Goal: Information Seeking & Learning: Learn about a topic

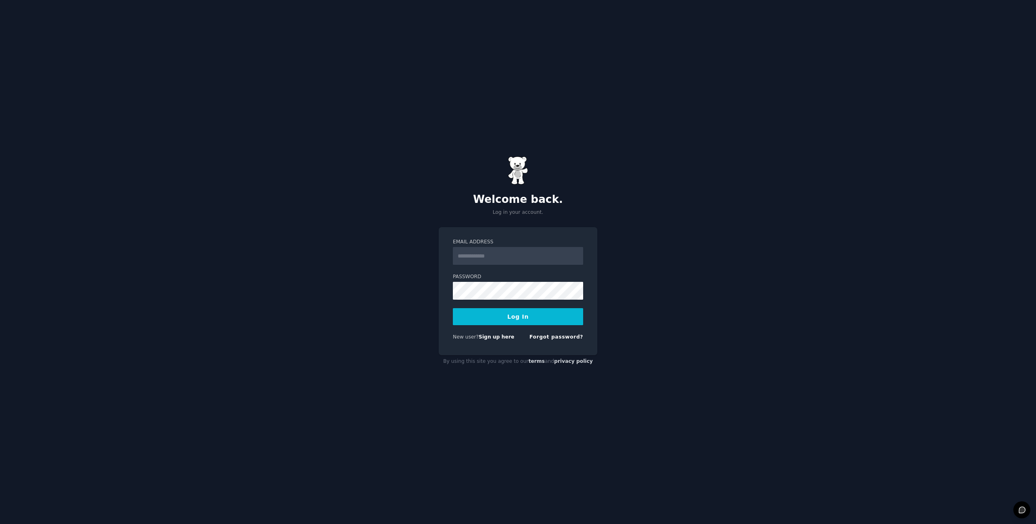
click at [519, 255] on input "Email Address" at bounding box center [518, 256] width 130 height 18
click at [589, 238] on div "Email Address Password Log In New user? Sign up here Forgot password?" at bounding box center [518, 291] width 159 height 128
click at [547, 253] on input "Email Address" at bounding box center [518, 256] width 130 height 18
type input "**********"
click at [453, 308] on button "Log In" at bounding box center [518, 316] width 130 height 17
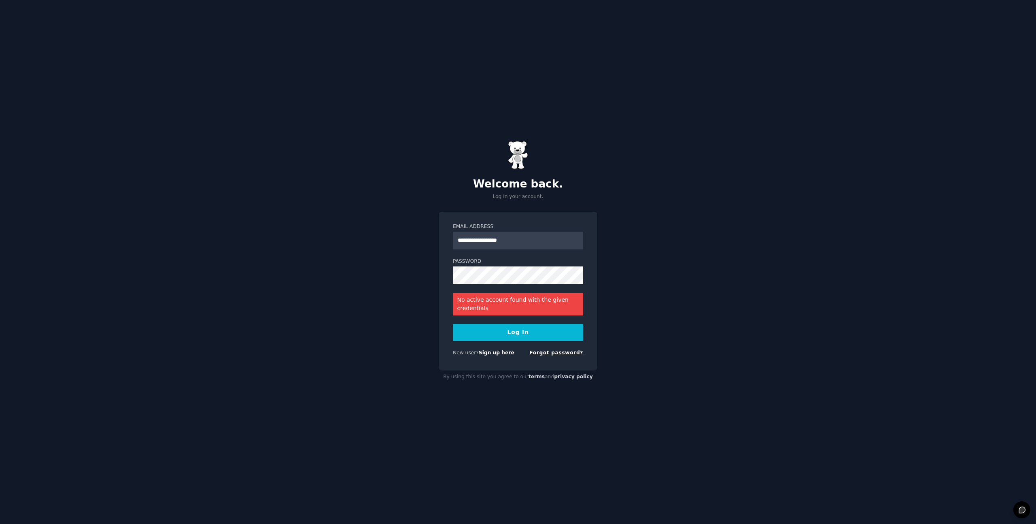
click at [560, 354] on link "Forgot password?" at bounding box center [556, 353] width 54 height 6
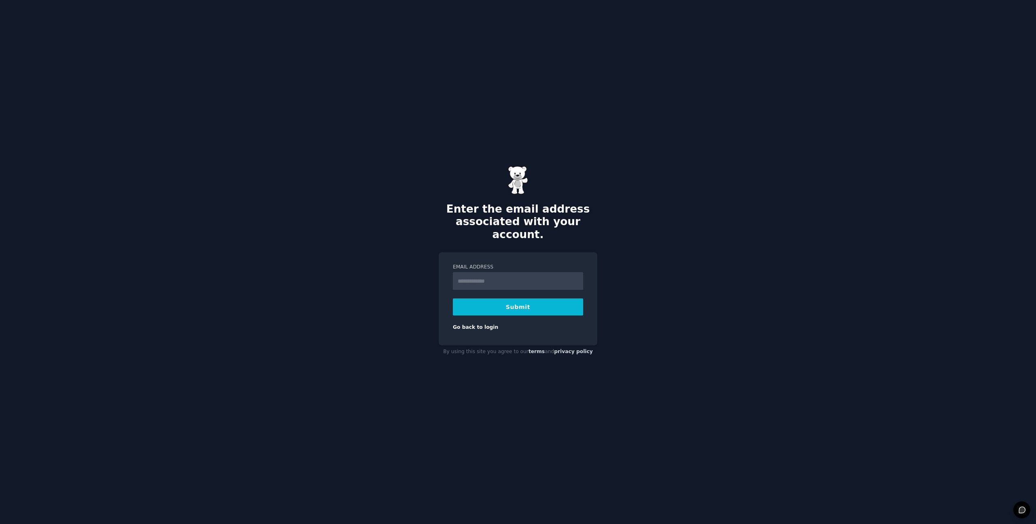
click at [535, 272] on input "Email Address" at bounding box center [518, 281] width 130 height 18
type input "**********"
click at [453, 298] on button "Submit" at bounding box center [518, 306] width 130 height 17
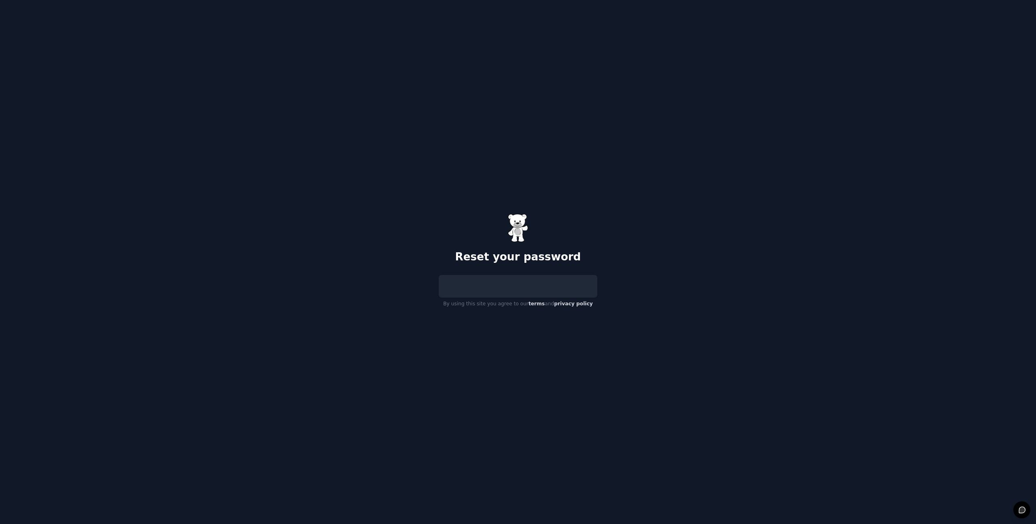
click at [518, 299] on div "By using this site you agree to our terms and privacy policy" at bounding box center [518, 293] width 159 height 36
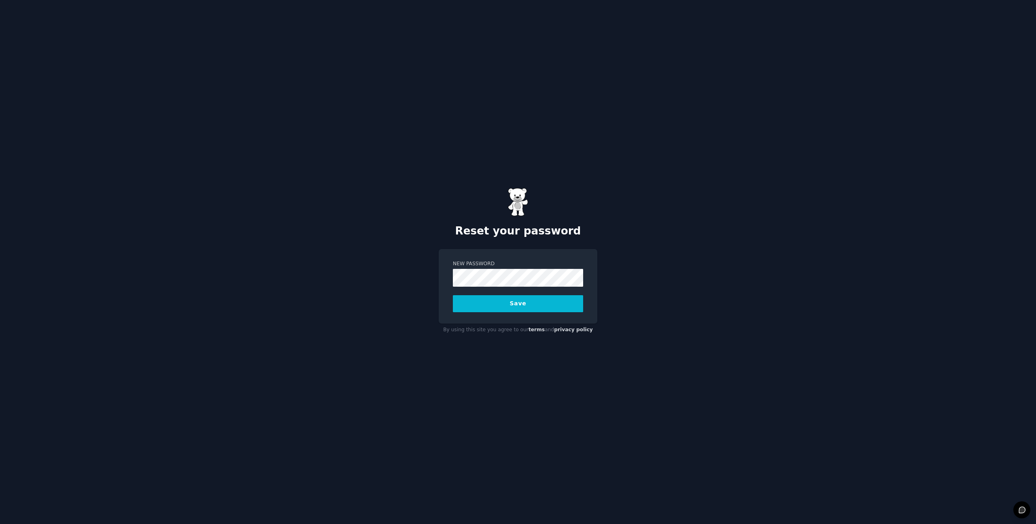
click at [522, 289] on form "New Password Save" at bounding box center [518, 286] width 130 height 52
click at [532, 297] on button "Save" at bounding box center [518, 303] width 130 height 17
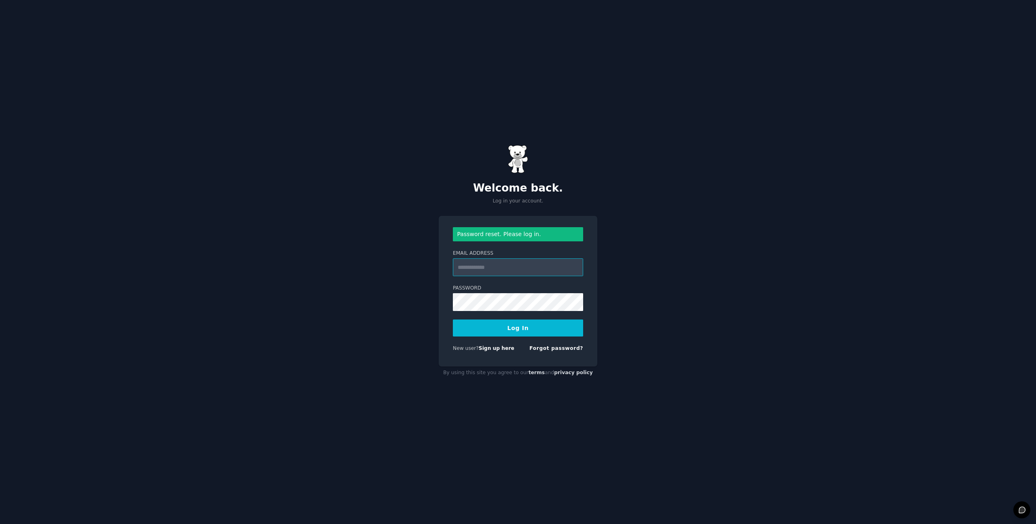
drag, startPoint x: 538, startPoint y: 274, endPoint x: 538, endPoint y: 269, distance: 4.9
click at [538, 269] on input "Email Address" at bounding box center [518, 267] width 130 height 18
type input "**********"
click at [529, 320] on button "Log In" at bounding box center [518, 327] width 130 height 17
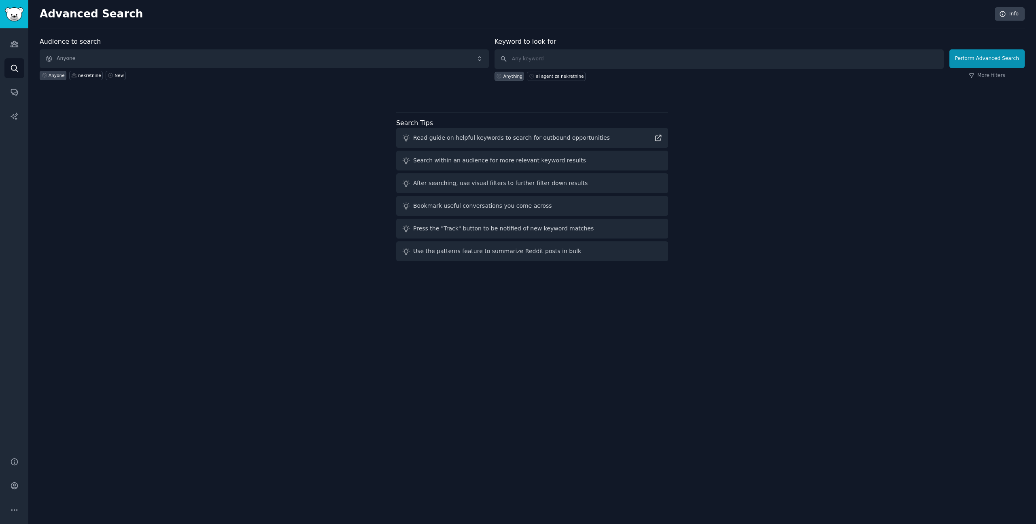
click at [839, 127] on div "Audience to search Anyone Anyone nekretnine New Keyword to look for Anything ai…" at bounding box center [532, 150] width 985 height 227
click at [19, 39] on link "Audiences" at bounding box center [14, 44] width 20 height 20
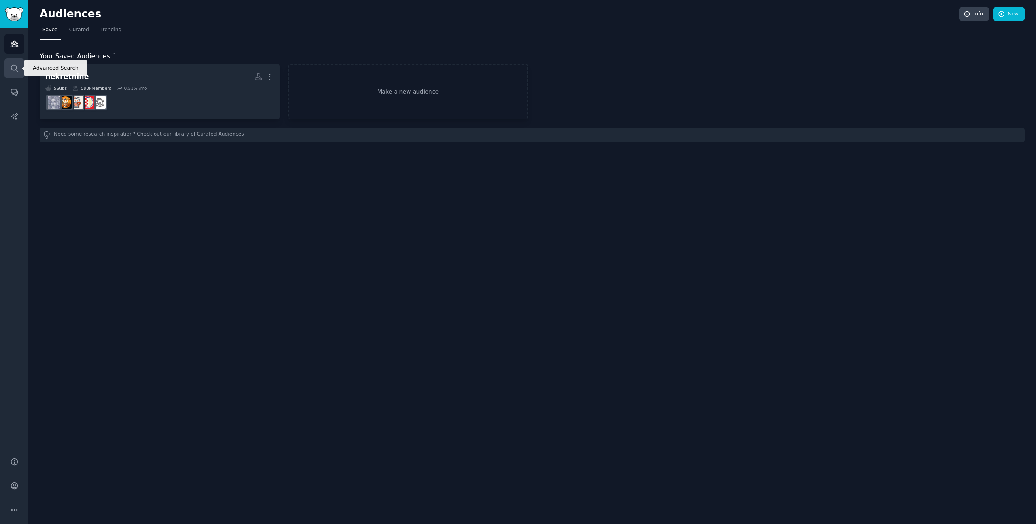
click at [16, 68] on icon "Sidebar" at bounding box center [14, 68] width 6 height 6
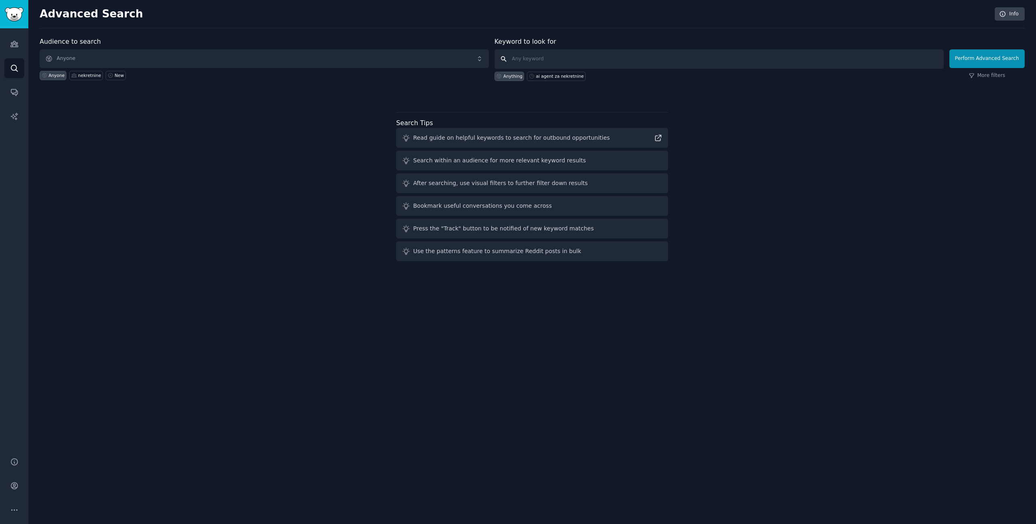
click at [525, 57] on input "text" at bounding box center [718, 58] width 449 height 19
click at [15, 49] on link "Audiences" at bounding box center [14, 44] width 20 height 20
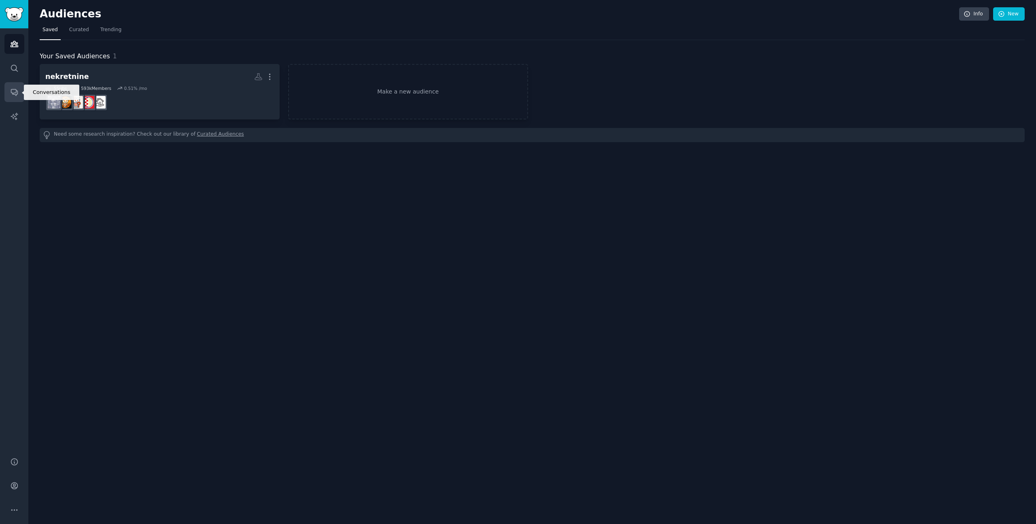
click at [13, 90] on icon "Sidebar" at bounding box center [14, 92] width 8 height 8
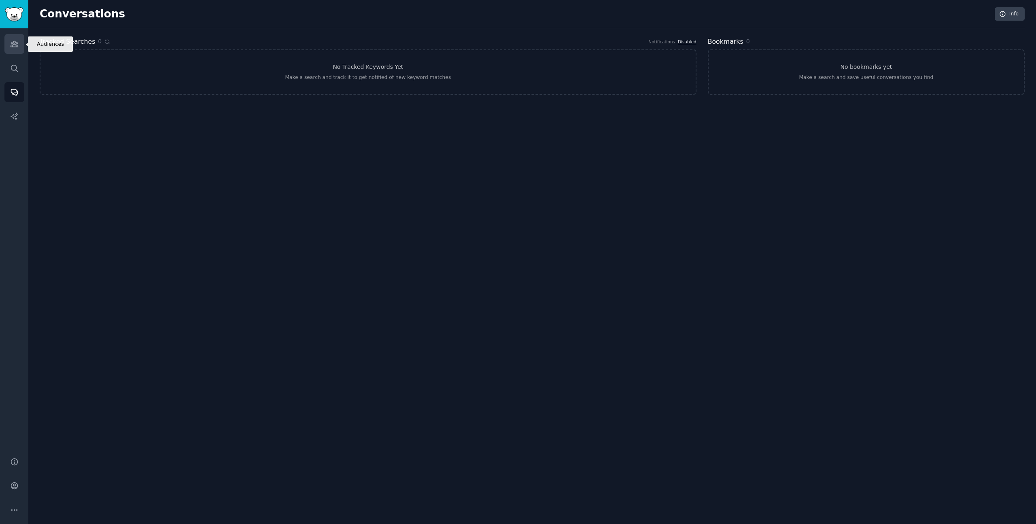
click at [11, 46] on icon "Sidebar" at bounding box center [14, 44] width 8 height 8
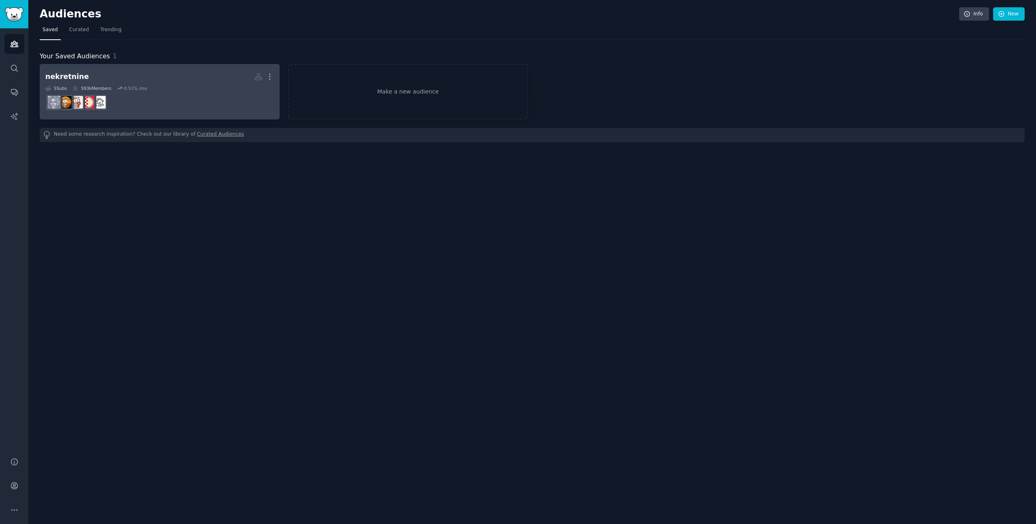
click at [240, 91] on dd at bounding box center [159, 102] width 229 height 23
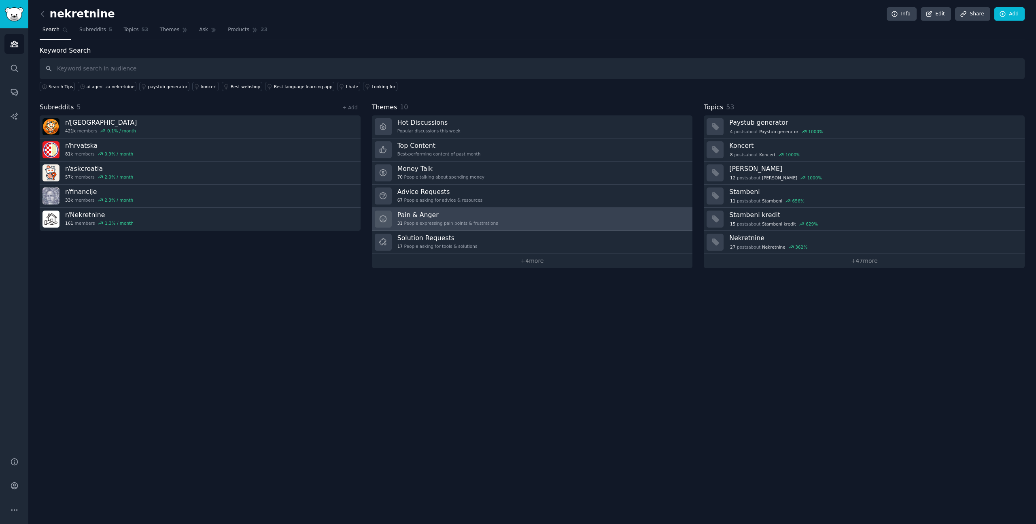
click at [519, 210] on link "Pain & Anger 31 People expressing pain points & frustrations" at bounding box center [532, 219] width 321 height 23
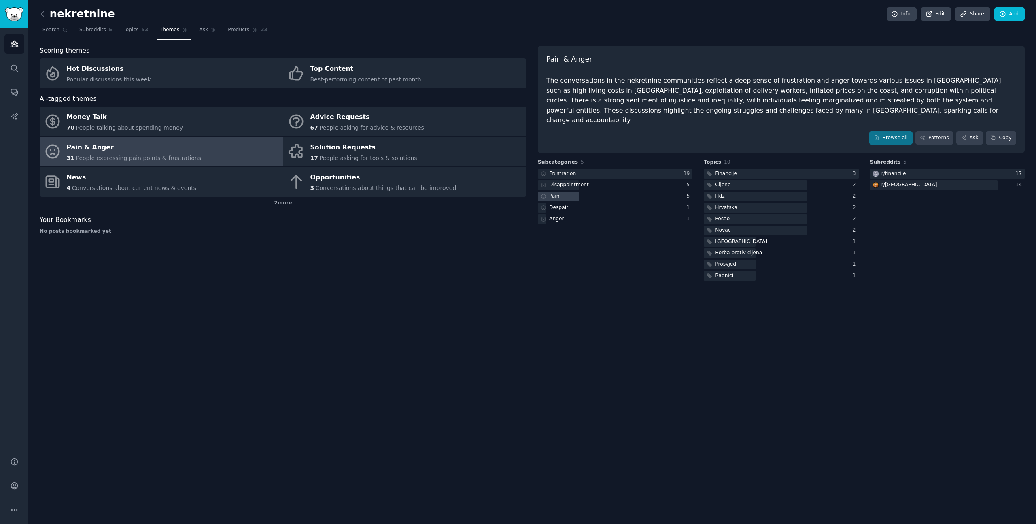
click at [561, 191] on div at bounding box center [558, 196] width 41 height 10
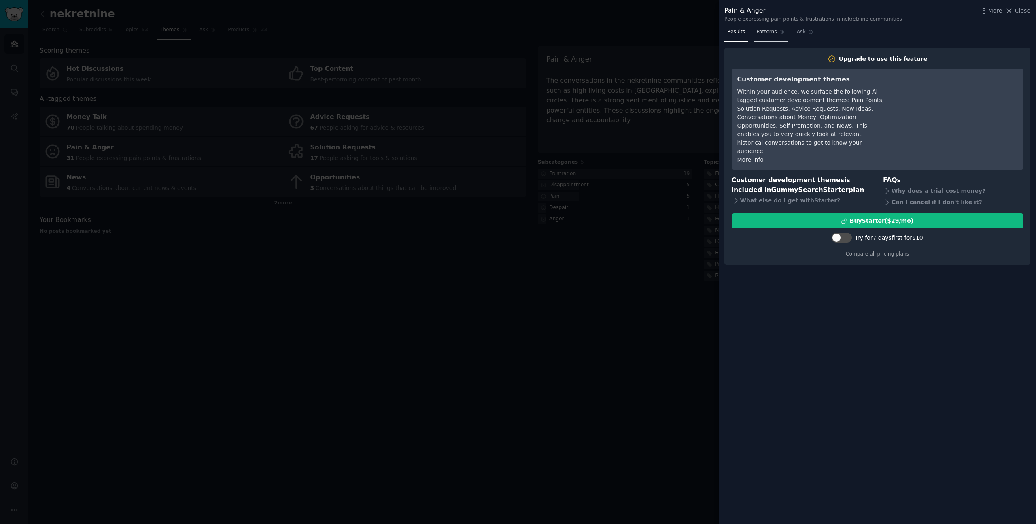
drag, startPoint x: 772, startPoint y: 46, endPoint x: 772, endPoint y: 38, distance: 7.7
click at [772, 45] on div "Results Patterns Ask Upgrade to use this feature Customer development themes Wi…" at bounding box center [877, 274] width 317 height 498
click at [766, 31] on span "Patterns" at bounding box center [766, 31] width 20 height 7
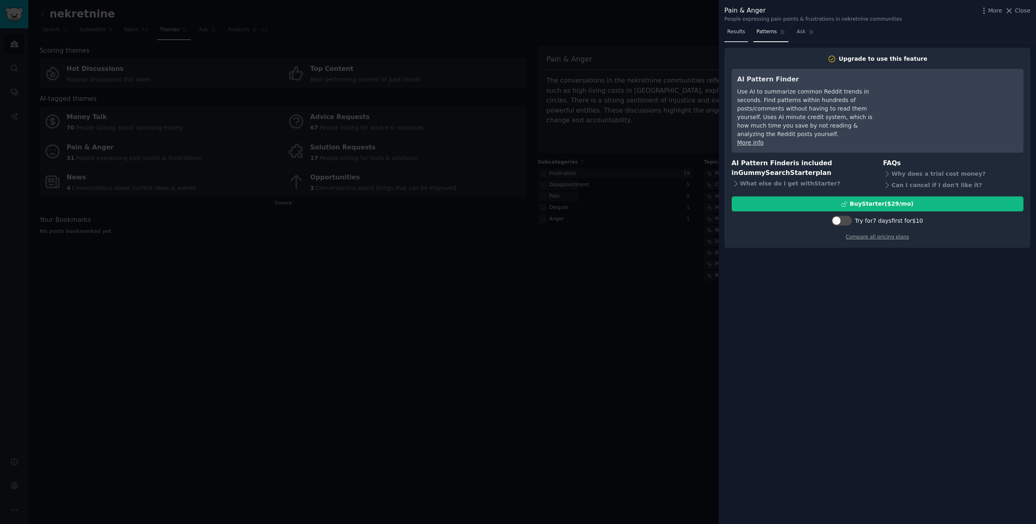
click at [730, 36] on link "Results" at bounding box center [735, 33] width 23 height 17
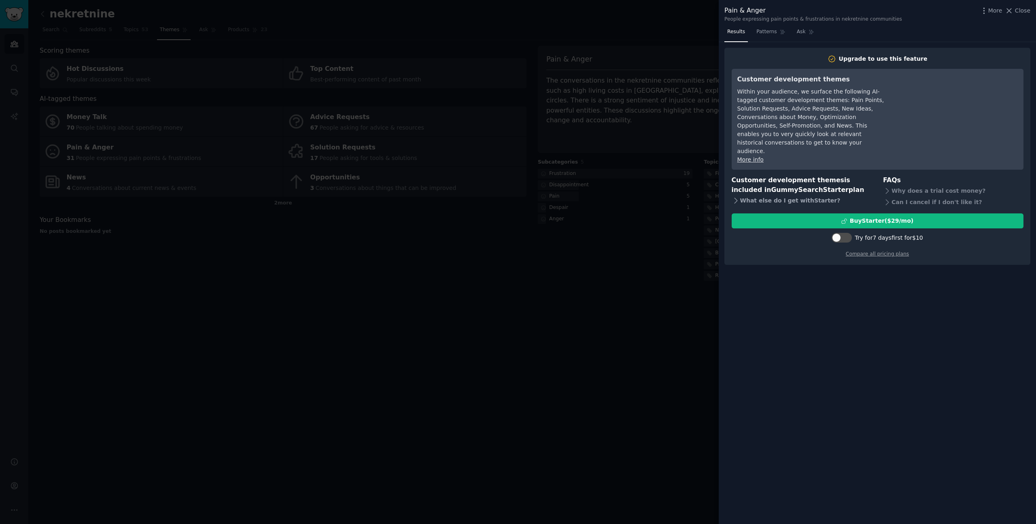
click at [739, 196] on div "What else do I get with Starter ?" at bounding box center [801, 200] width 140 height 11
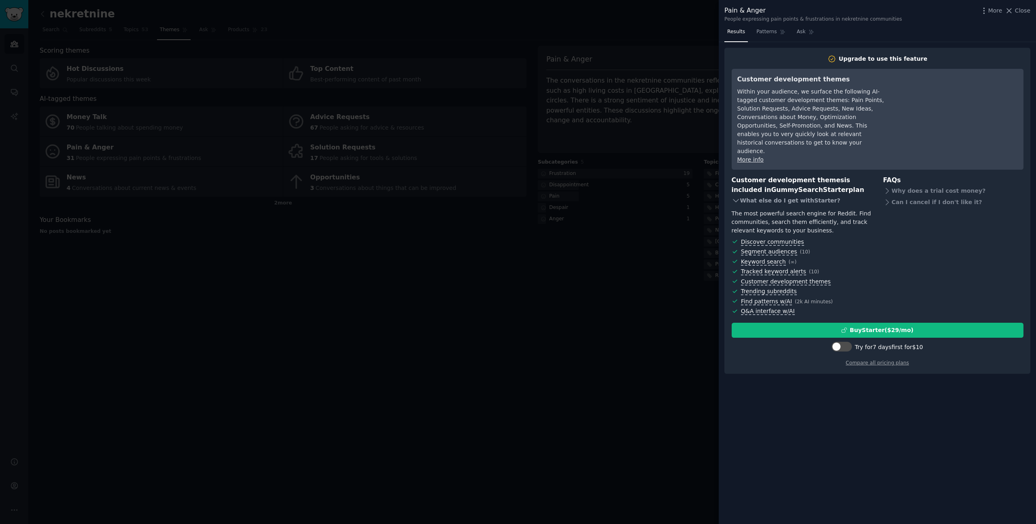
click at [739, 196] on div "What else do I get with Starter ?" at bounding box center [801, 200] width 140 height 11
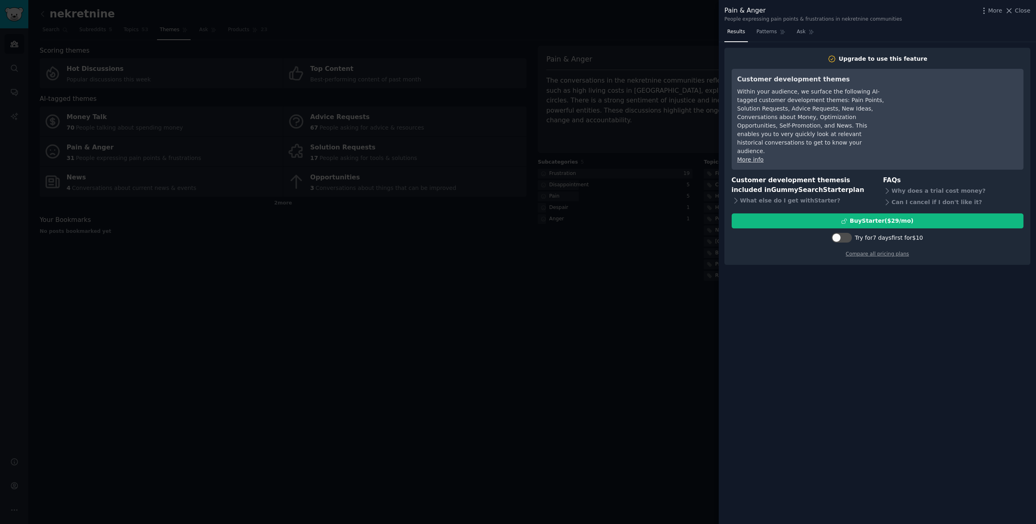
click at [1033, 6] on div "Pain & Anger People expressing pain points & frustrations in nekretnine communi…" at bounding box center [877, 12] width 317 height 25
click at [1024, 9] on span "Close" at bounding box center [1022, 10] width 15 height 8
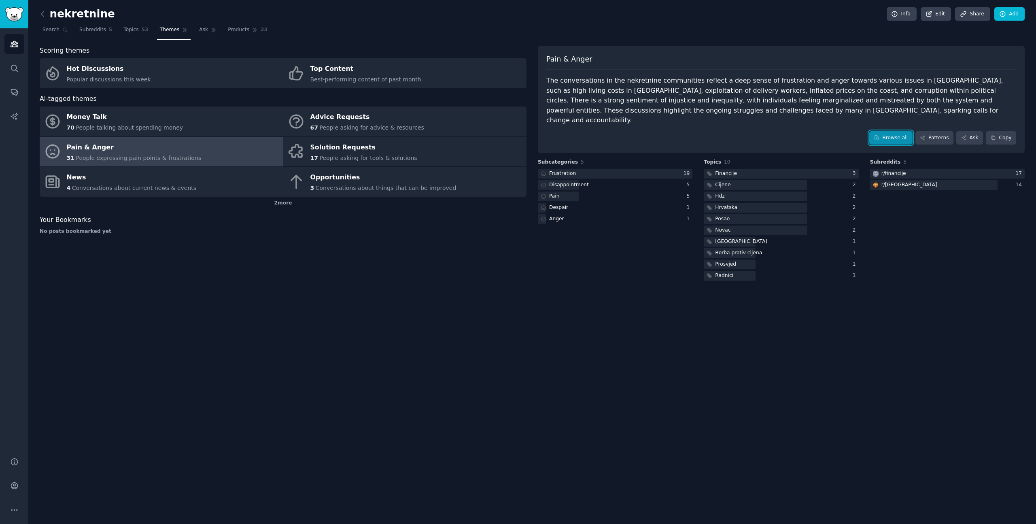
click at [884, 131] on link "Browse all" at bounding box center [890, 138] width 43 height 14
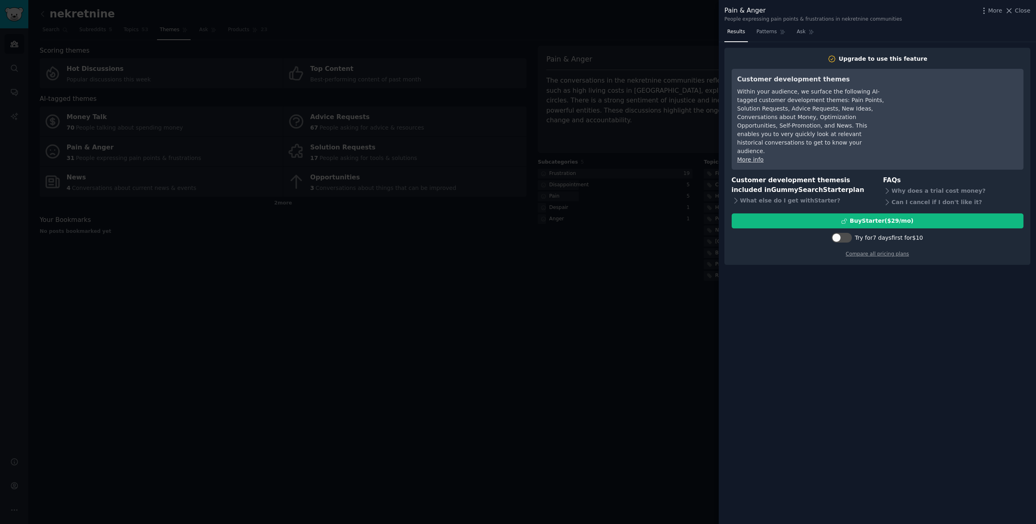
click at [708, 118] on div at bounding box center [518, 262] width 1036 height 524
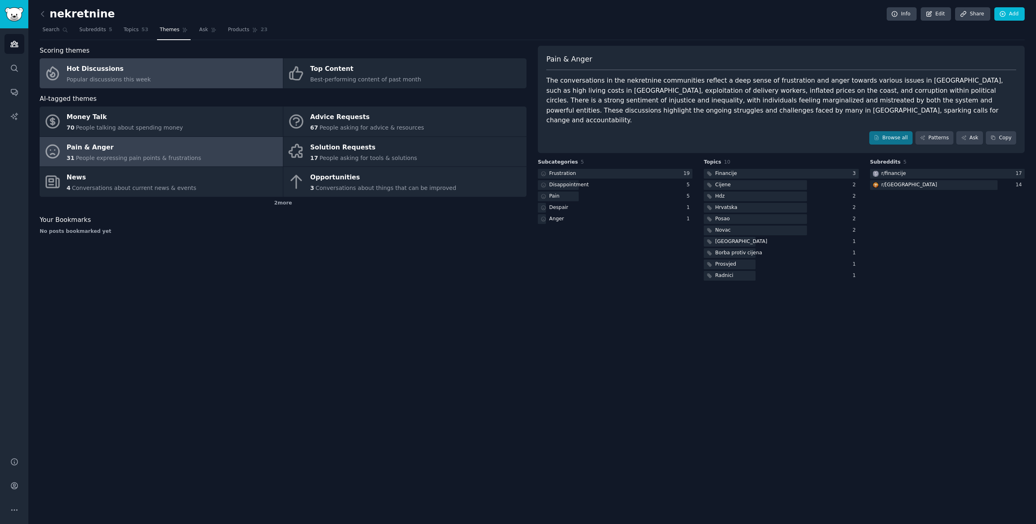
click at [181, 76] on link "Hot Discussions Popular discussions this week" at bounding box center [161, 73] width 243 height 30
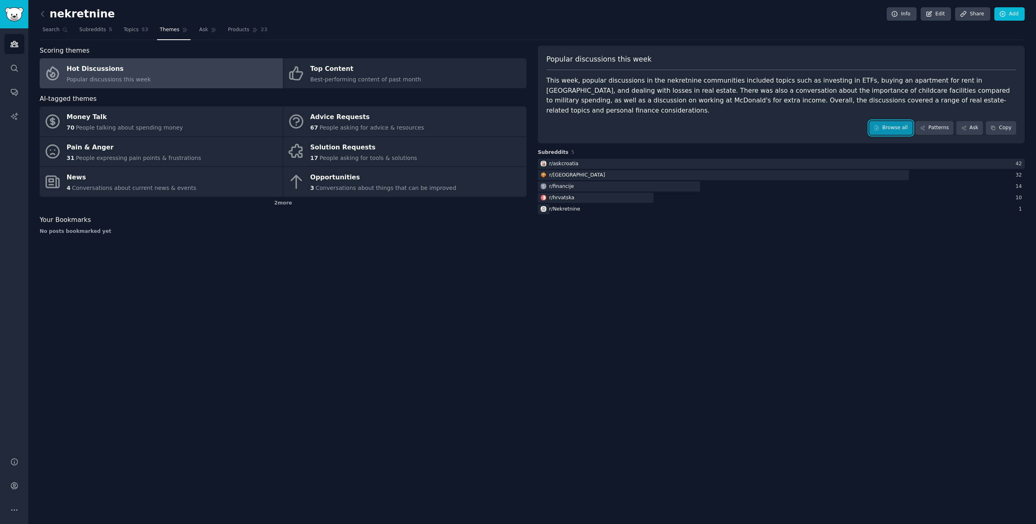
click at [886, 121] on link "Browse all" at bounding box center [890, 128] width 43 height 14
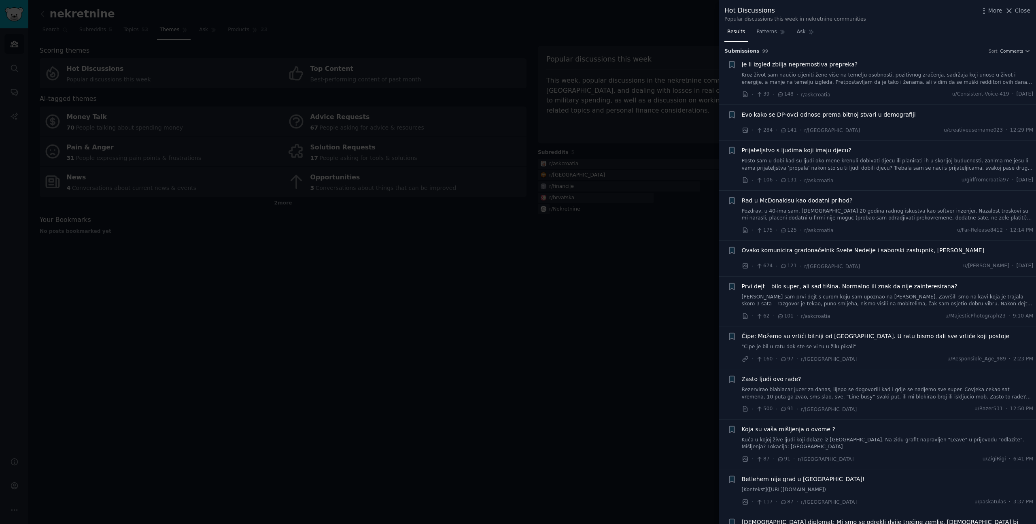
click at [660, 126] on div at bounding box center [518, 262] width 1036 height 524
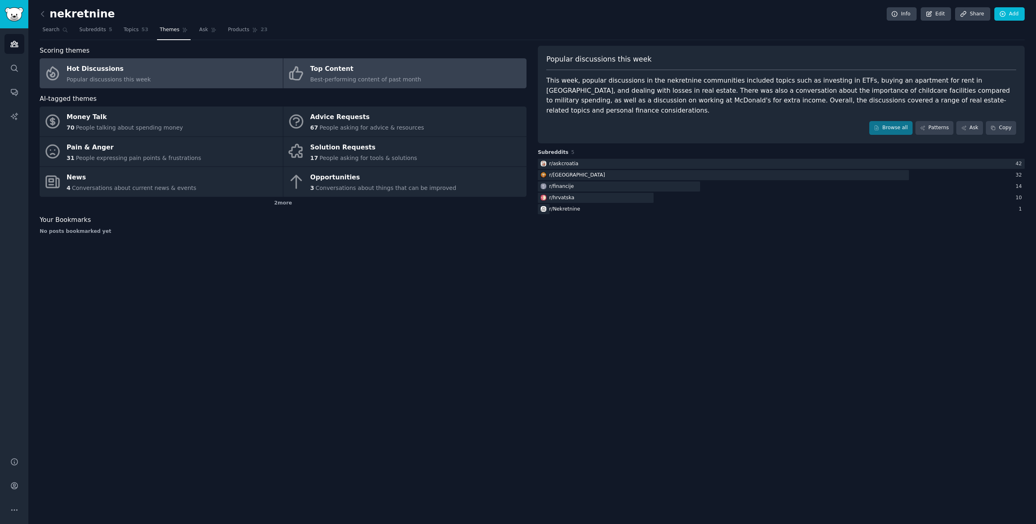
click at [383, 82] on span "Best-performing content of past month" at bounding box center [365, 79] width 111 height 6
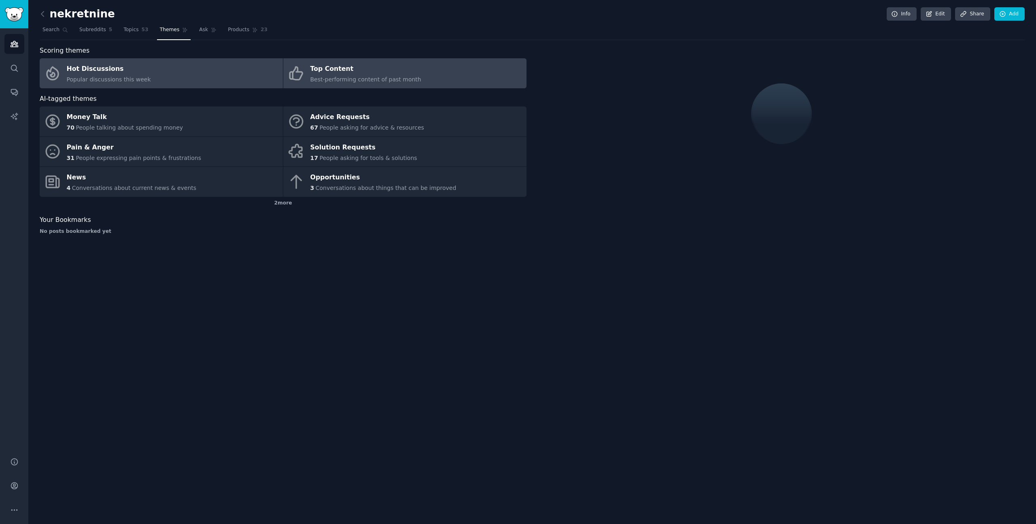
click at [168, 63] on link "Hot Discussions Popular discussions this week" at bounding box center [161, 73] width 243 height 30
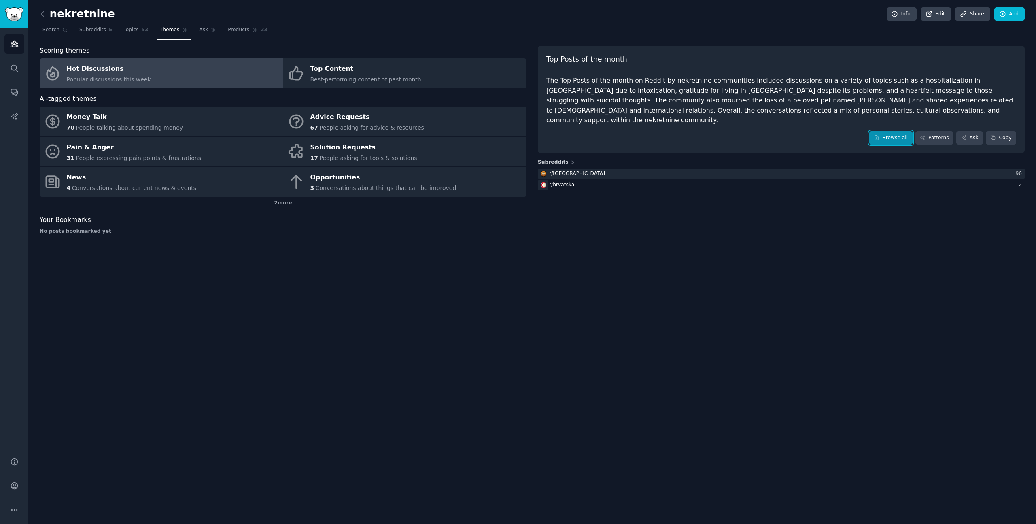
click at [898, 131] on link "Browse all" at bounding box center [890, 138] width 43 height 14
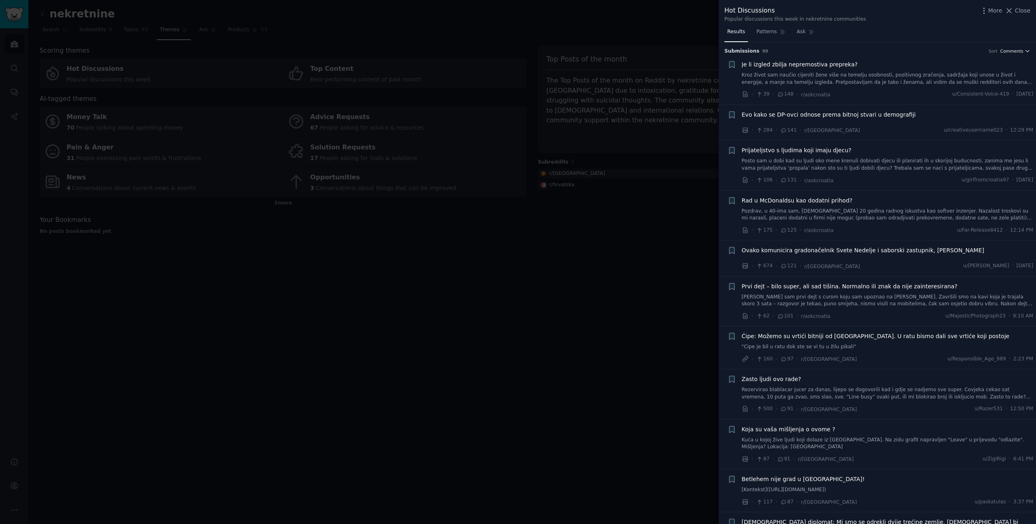
click at [1012, 50] on span "Comments" at bounding box center [1011, 51] width 23 height 6
drag, startPoint x: 1012, startPoint y: 50, endPoint x: 1004, endPoint y: 68, distance: 19.4
click at [1004, 54] on div "Comments Comments Upvotes Recent" at bounding box center [1015, 51] width 30 height 6
click at [1000, 80] on link "Kroz život sam naučio cijeniti žene više na temelju osobnosti, pozitivnog zrače…" at bounding box center [888, 79] width 292 height 14
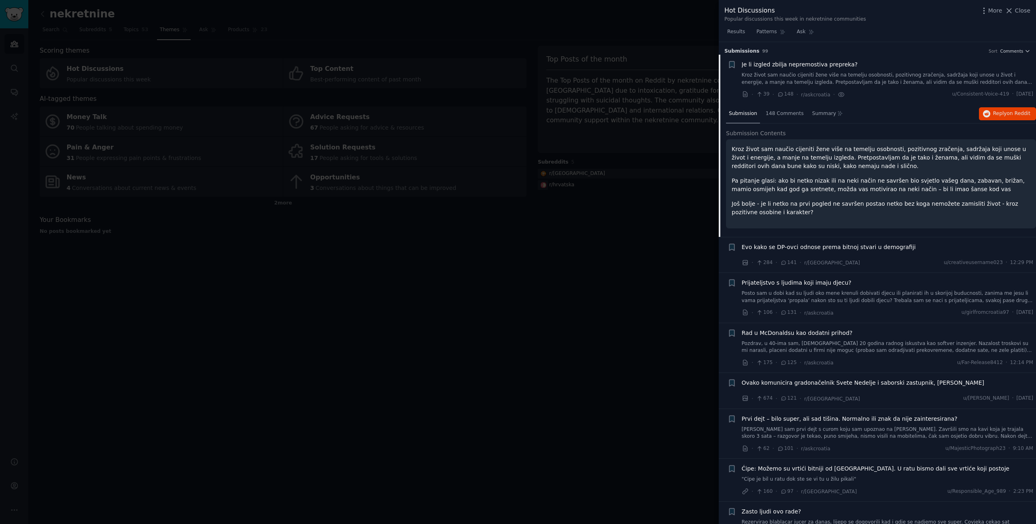
scroll to position [13, 0]
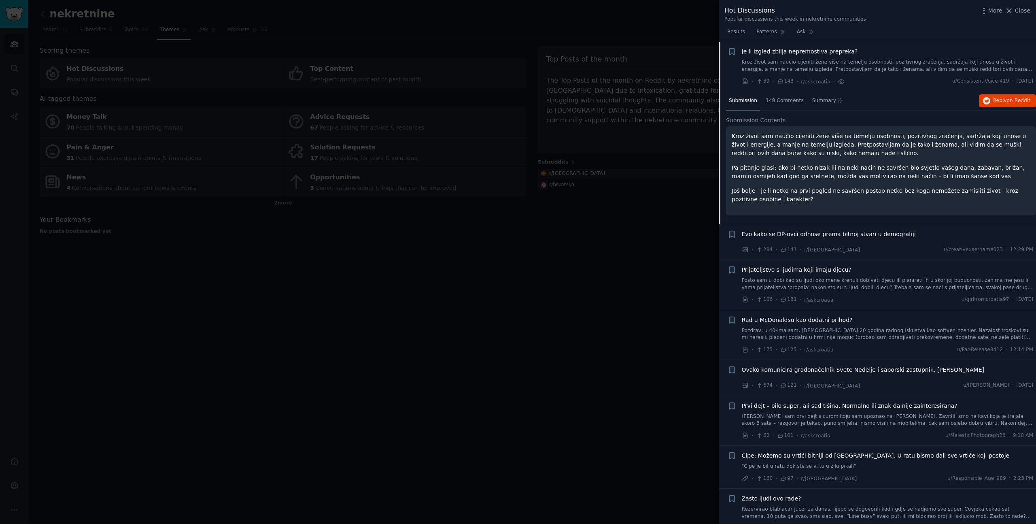
click at [1007, 48] on div "Je li izgled zbilja nepremostiva prepreka?" at bounding box center [888, 51] width 292 height 8
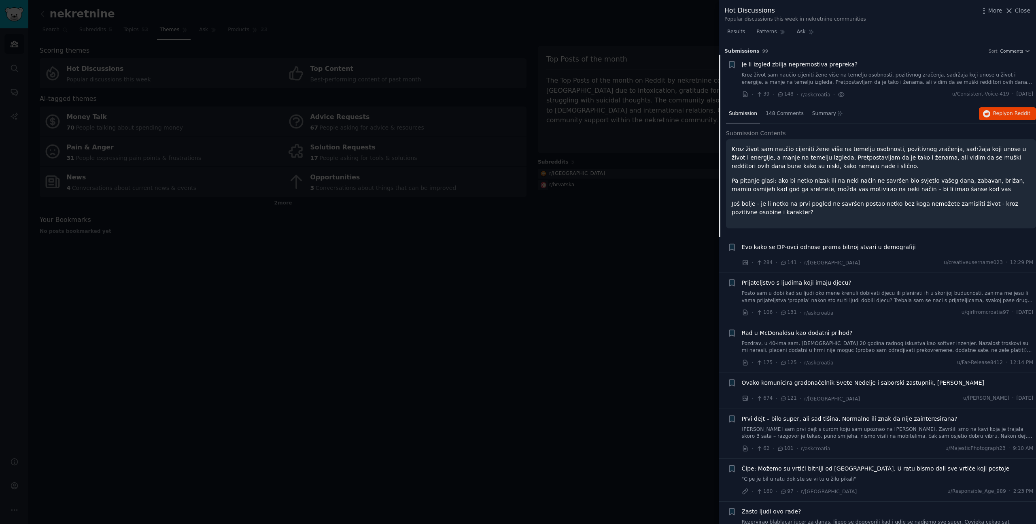
click at [1011, 48] on h3 "Submission s 99 Sort Comments" at bounding box center [877, 51] width 306 height 7
click at [1010, 50] on span "Comments" at bounding box center [1011, 51] width 23 height 6
click at [990, 78] on div "Upvotes" at bounding box center [989, 81] width 75 height 14
click at [791, 116] on span "148 Comments" at bounding box center [784, 113] width 38 height 7
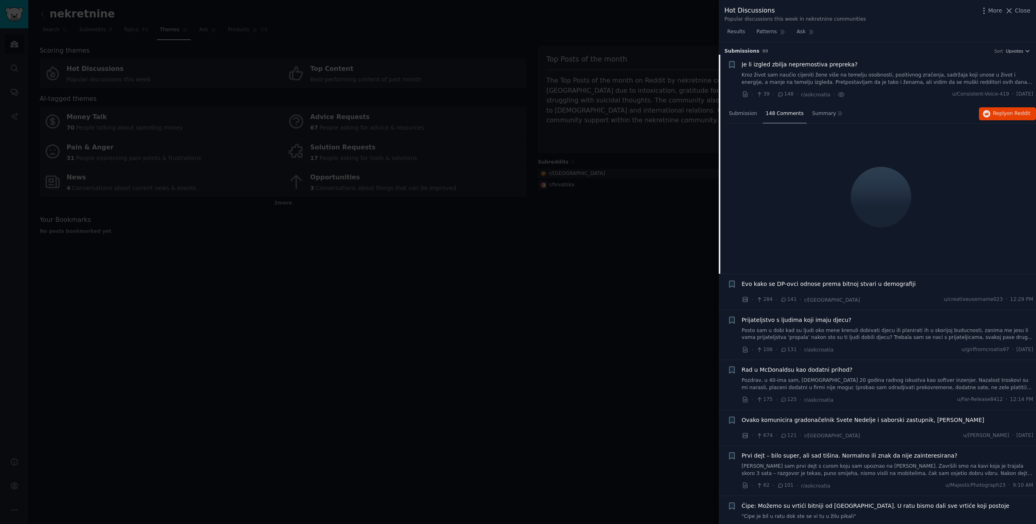
click at [787, 116] on span "148 Comments" at bounding box center [784, 113] width 38 height 7
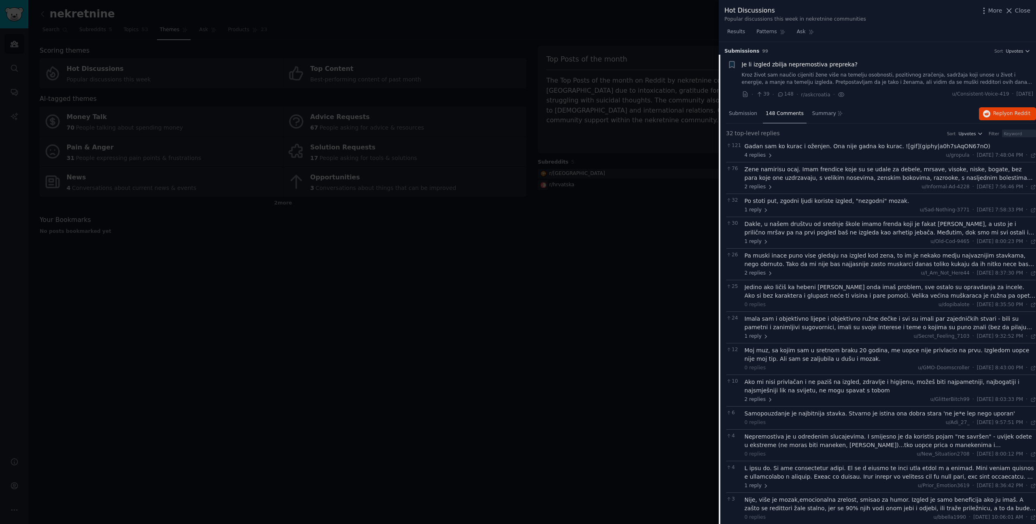
click at [738, 55] on li "+ Je li izgled zbilja nepremostiva prepreka? Kroz život sam naučio cijeniti žen…" at bounding box center [877, 80] width 317 height 50
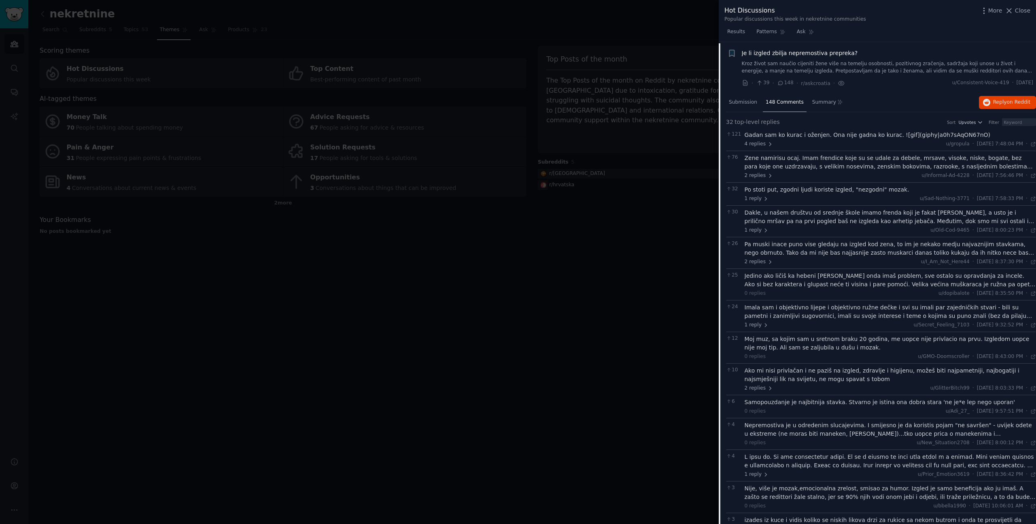
click at [772, 105] on div "148 Comments" at bounding box center [785, 102] width 44 height 19
click at [741, 104] on span "Submission" at bounding box center [743, 101] width 28 height 7
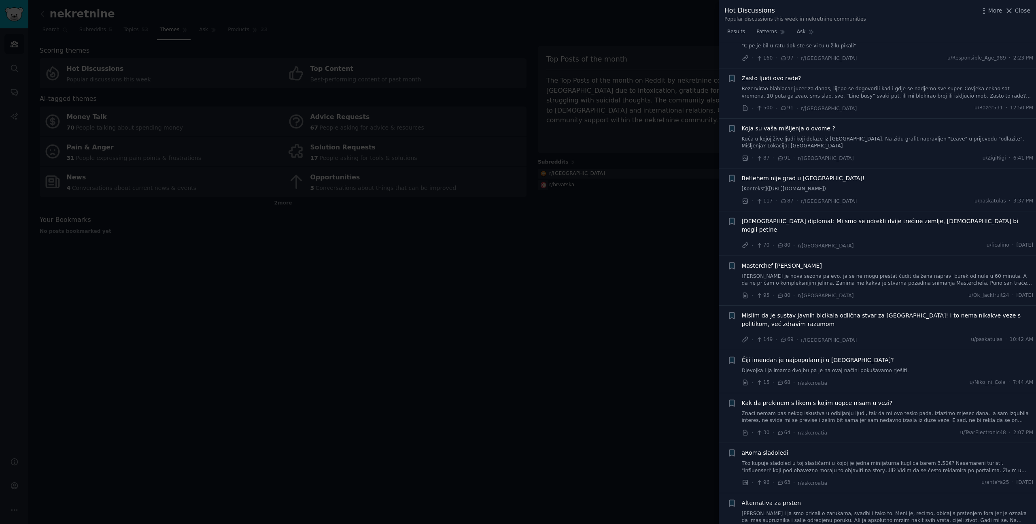
scroll to position [436, 0]
click at [415, 180] on div at bounding box center [518, 262] width 1036 height 524
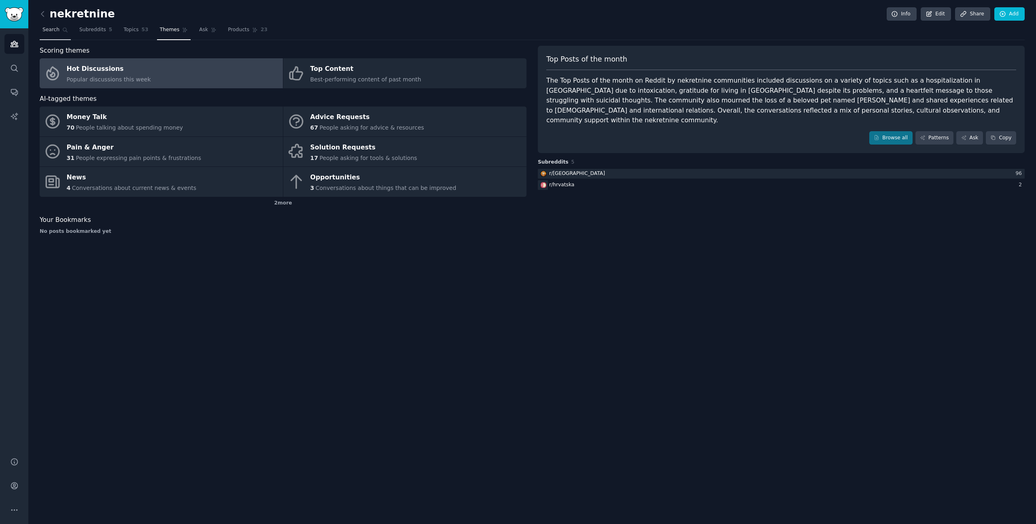
click at [49, 23] on link "Search" at bounding box center [55, 31] width 31 height 17
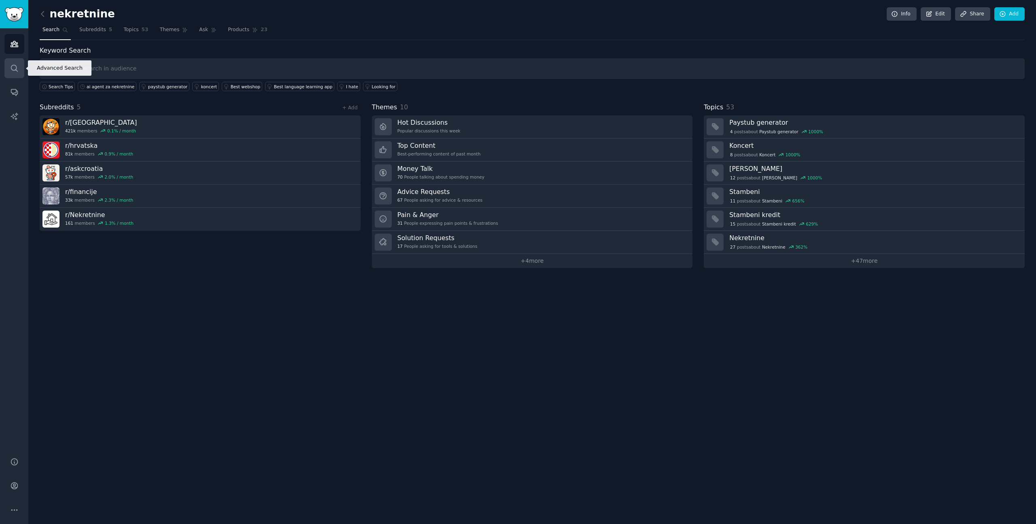
click at [15, 69] on icon "Sidebar" at bounding box center [14, 68] width 8 height 8
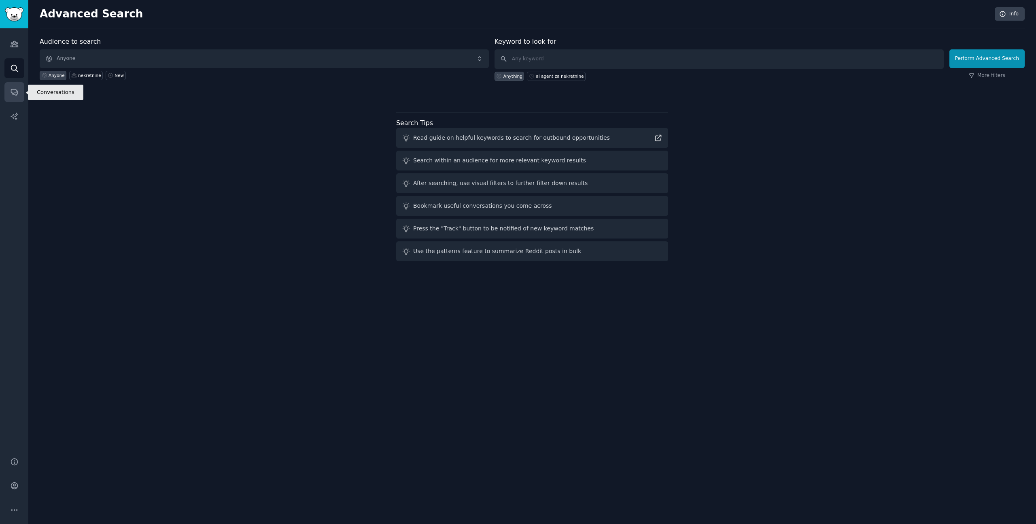
click at [14, 93] on icon "Sidebar" at bounding box center [14, 92] width 8 height 8
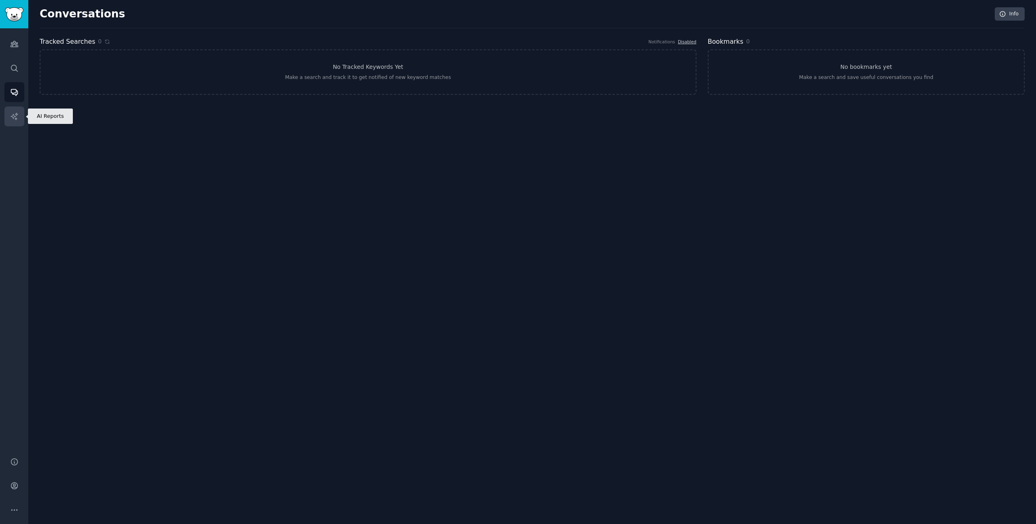
click at [15, 112] on icon "Sidebar" at bounding box center [14, 116] width 8 height 8
click at [18, 45] on icon "Sidebar" at bounding box center [14, 44] width 8 height 8
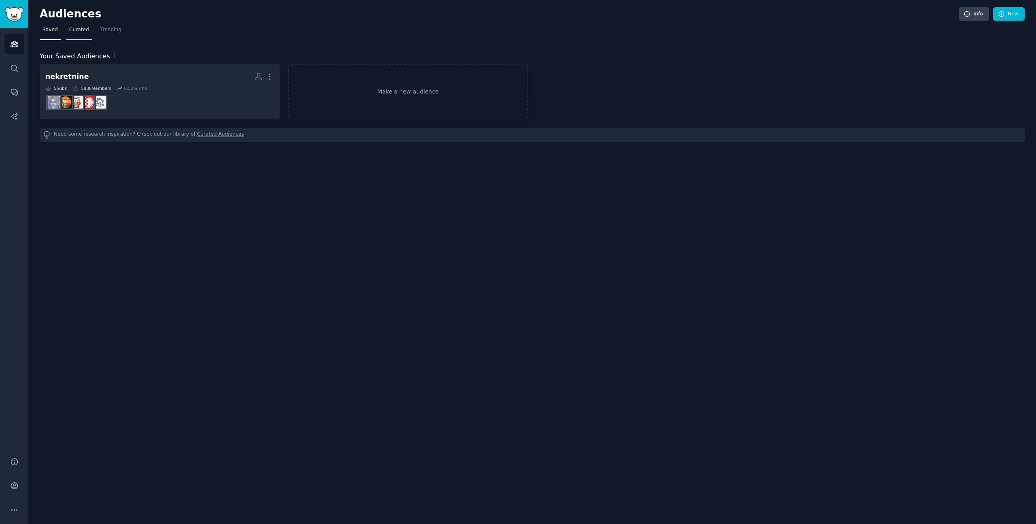
click at [71, 30] on span "Curated" at bounding box center [79, 29] width 20 height 7
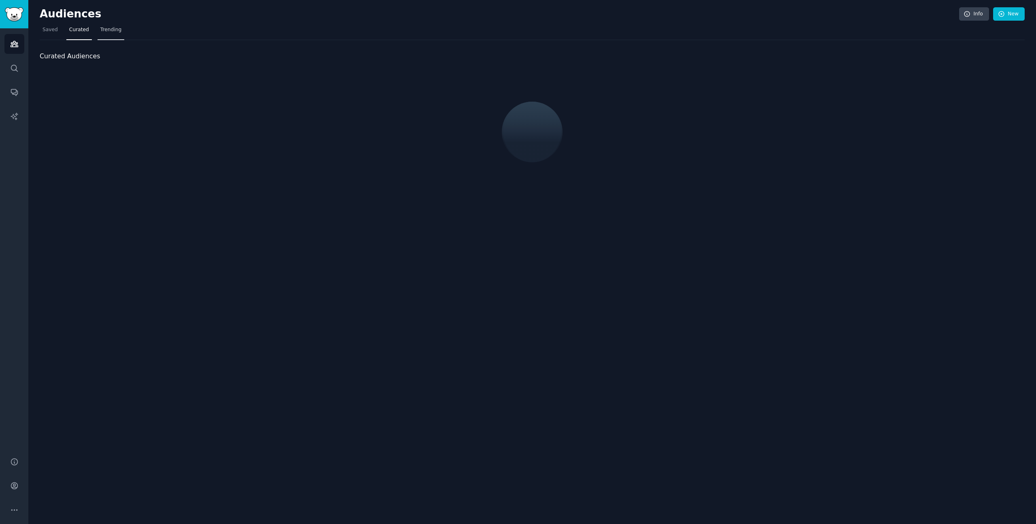
click at [100, 29] on span "Trending" at bounding box center [110, 29] width 21 height 7
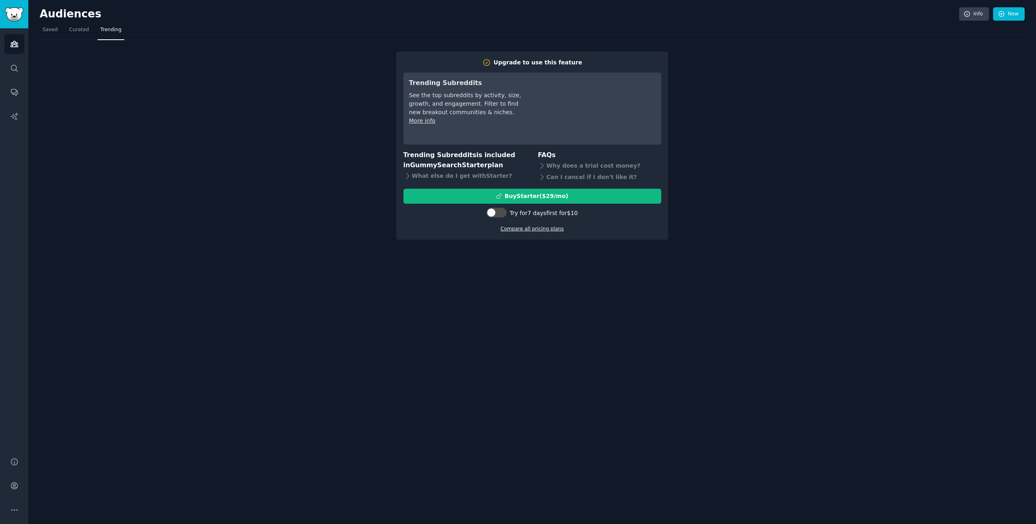
click at [532, 227] on link "Compare all pricing plans" at bounding box center [531, 229] width 63 height 6
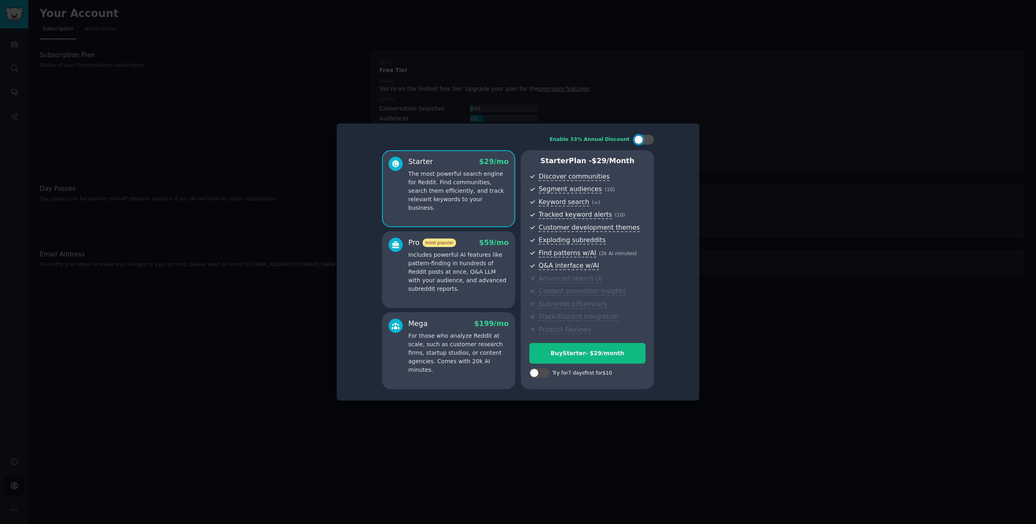
click at [776, 235] on div at bounding box center [518, 262] width 1036 height 524
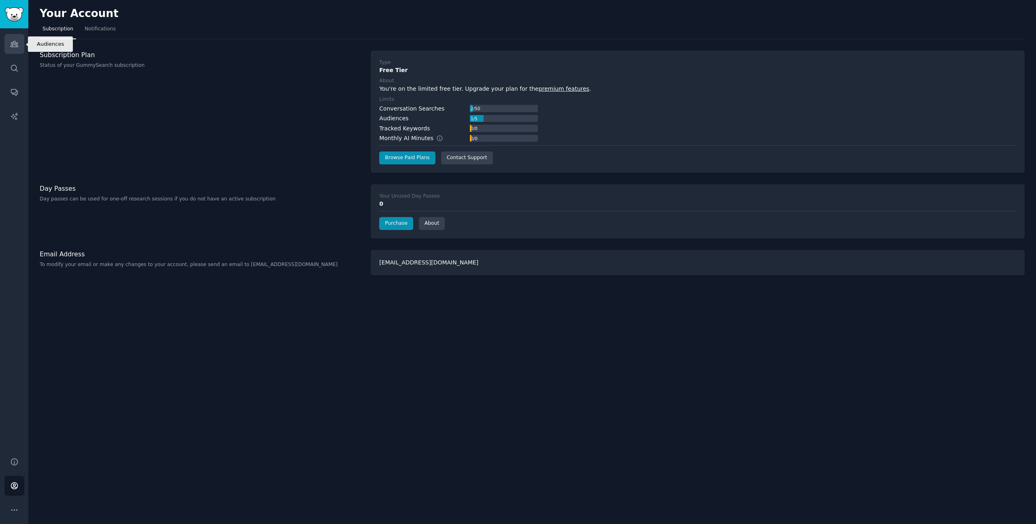
click at [20, 51] on link "Audiences" at bounding box center [14, 44] width 20 height 20
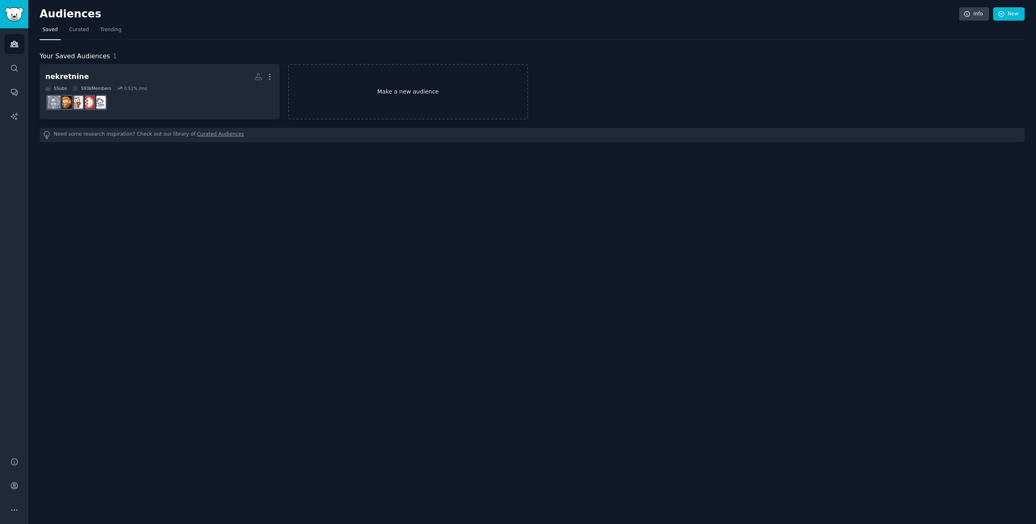
click at [479, 101] on link "Make a new audience" at bounding box center [408, 91] width 240 height 55
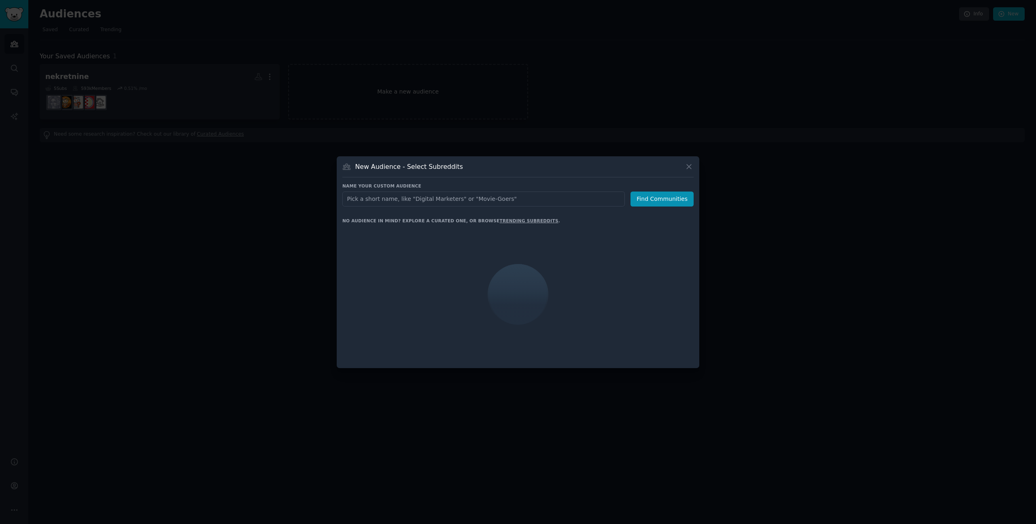
click at [318, 95] on div at bounding box center [518, 262] width 1036 height 524
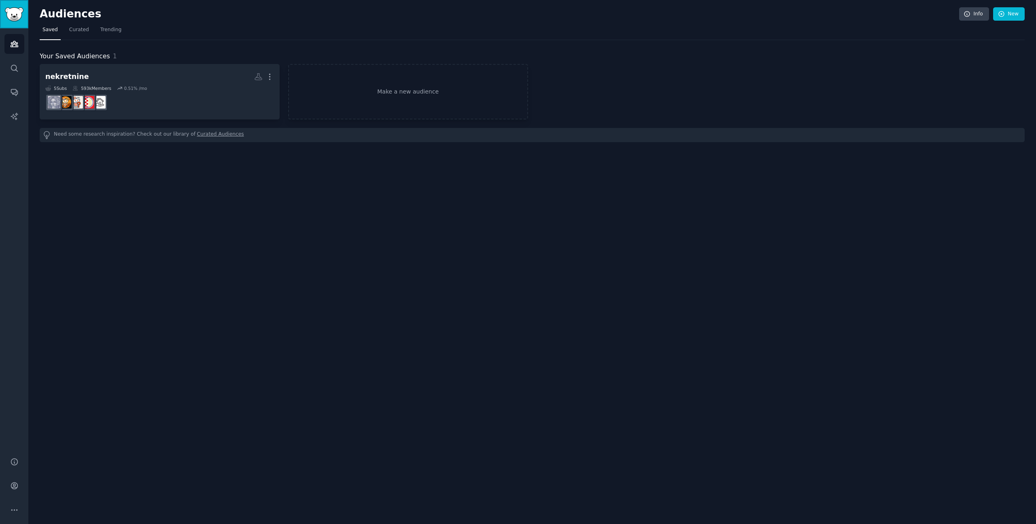
click at [6, 10] on img "Sidebar" at bounding box center [14, 14] width 19 height 14
click at [11, 472] on div "Help Account More" at bounding box center [14, 485] width 28 height 76
click at [17, 469] on link "Help" at bounding box center [14, 462] width 20 height 20
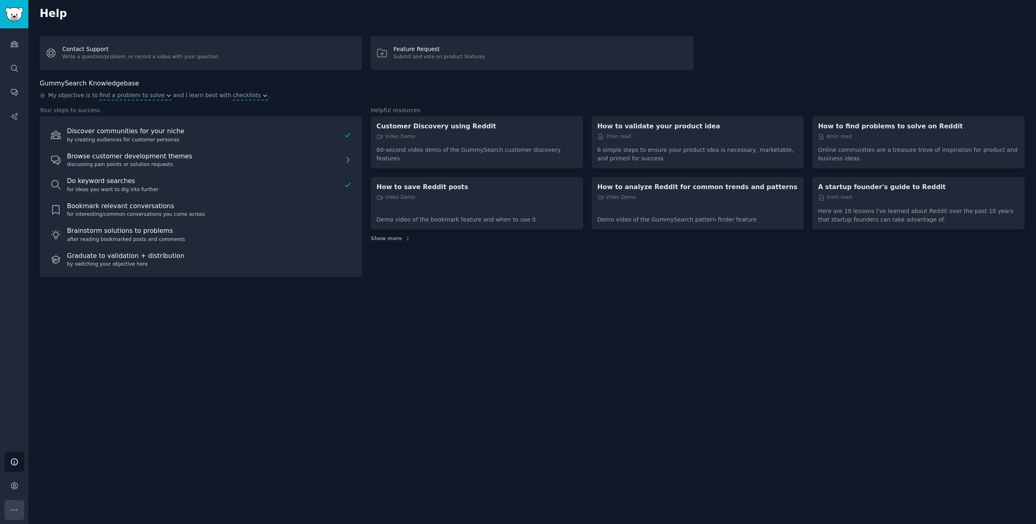
click at [16, 502] on button "More" at bounding box center [14, 510] width 20 height 20
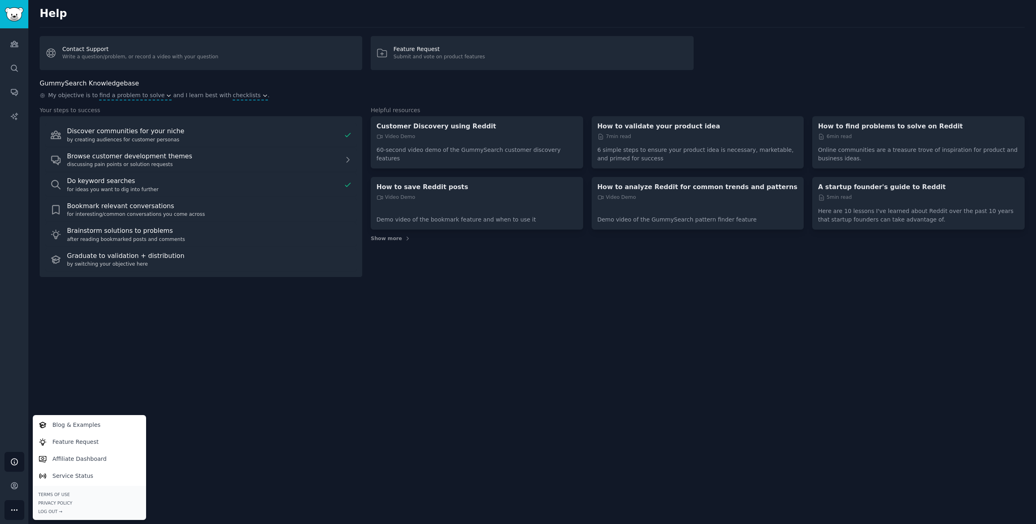
drag, startPoint x: 346, startPoint y: 330, endPoint x: 380, endPoint y: 303, distance: 44.0
click at [364, 316] on div "Help Contact Support Write a question/problem, or record a video with your ques…" at bounding box center [531, 262] width 1007 height 524
